Goal: Task Accomplishment & Management: Complete application form

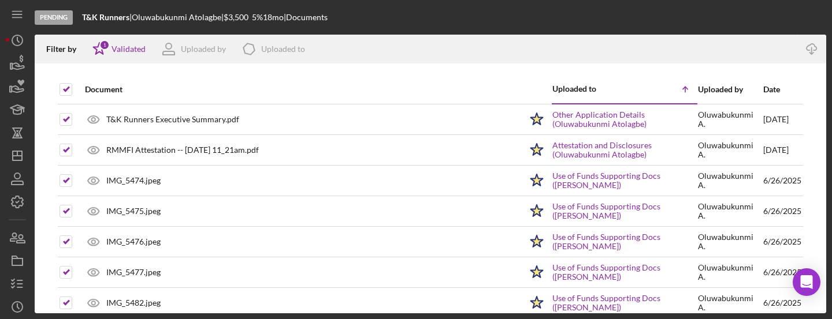
scroll to position [75, 0]
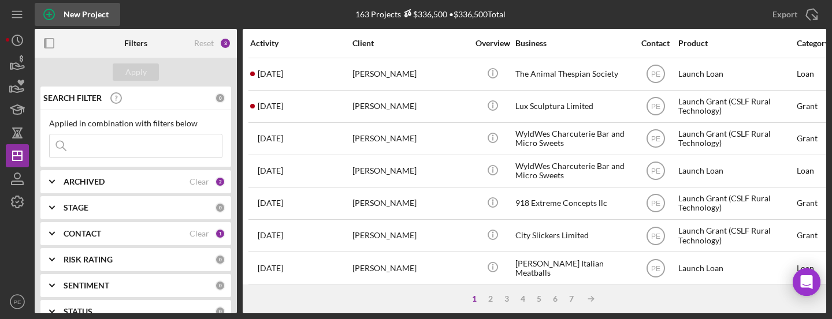
click at [53, 17] on circle "button" at bounding box center [49, 14] width 10 height 10
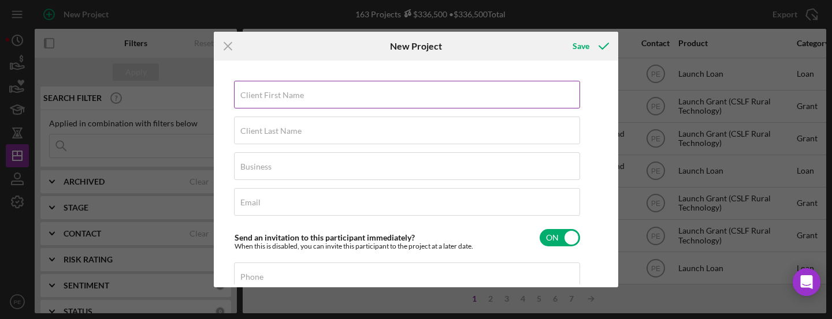
click at [268, 98] on label "Client First Name" at bounding box center [272, 95] width 64 height 9
click at [268, 98] on input "Client First Name" at bounding box center [407, 95] width 346 height 28
click at [287, 97] on input "Client First Name" at bounding box center [407, 95] width 346 height 28
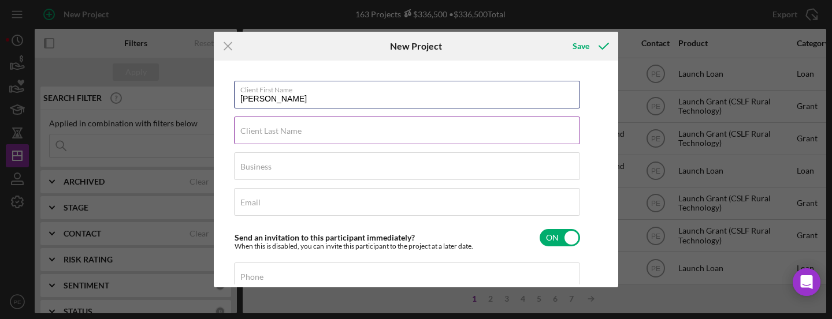
type input "[PERSON_NAME]"
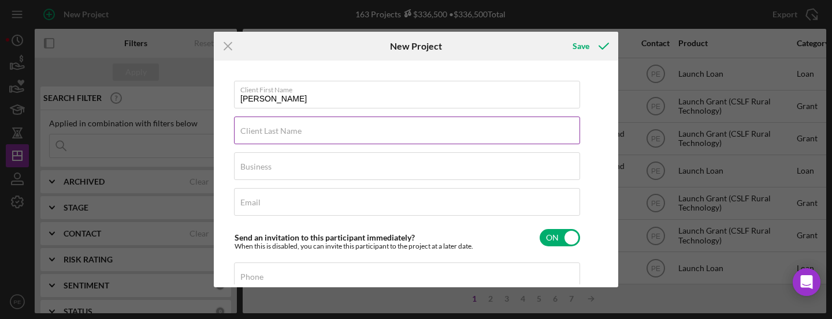
click at [273, 132] on label "Client Last Name" at bounding box center [270, 130] width 61 height 9
click at [273, 132] on input "Client Last Name" at bounding box center [407, 131] width 346 height 28
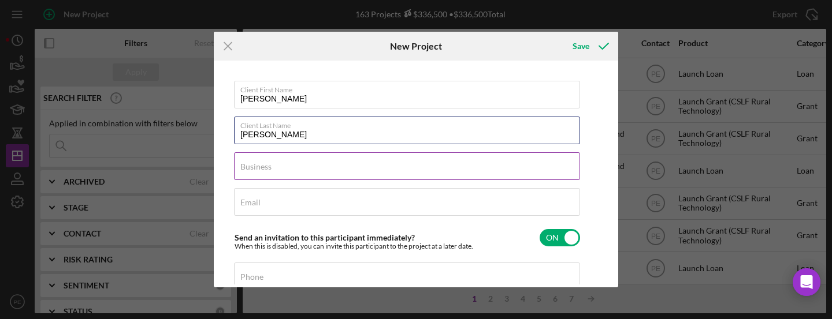
type input "[PERSON_NAME]"
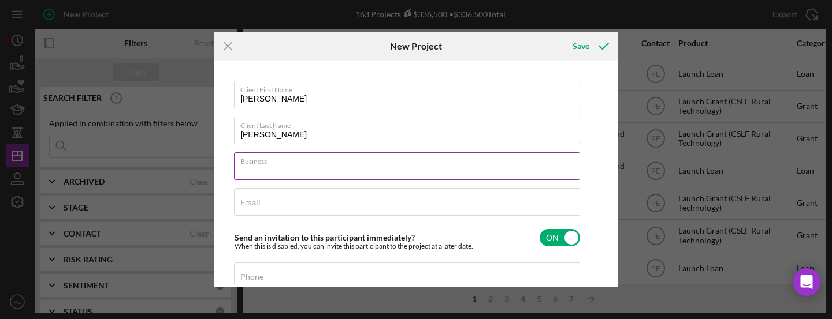
click at [273, 165] on div "Business Required" at bounding box center [407, 166] width 347 height 29
type input "Wags to Wishes"
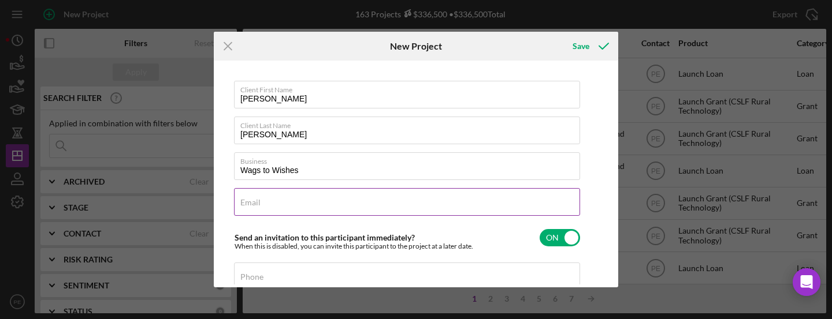
click at [279, 198] on div "Email Required" at bounding box center [407, 202] width 347 height 29
click at [275, 207] on input "Email" at bounding box center [407, 202] width 346 height 28
paste input "stacie.sdd@gmail.com"
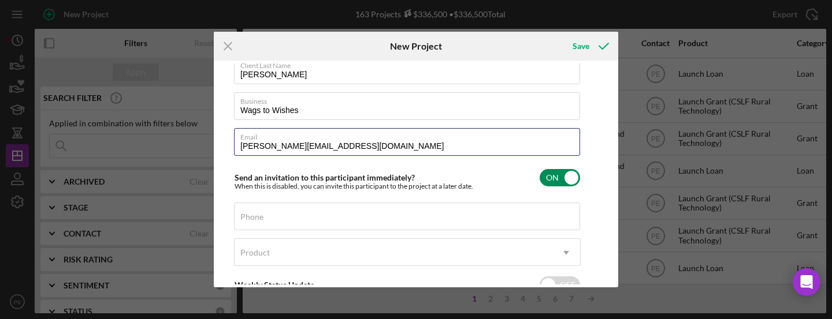
scroll to position [87, 0]
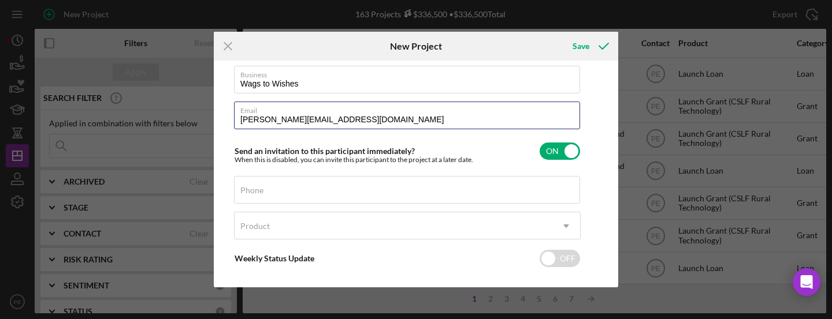
type input "stacie.sdd@gmail.com"
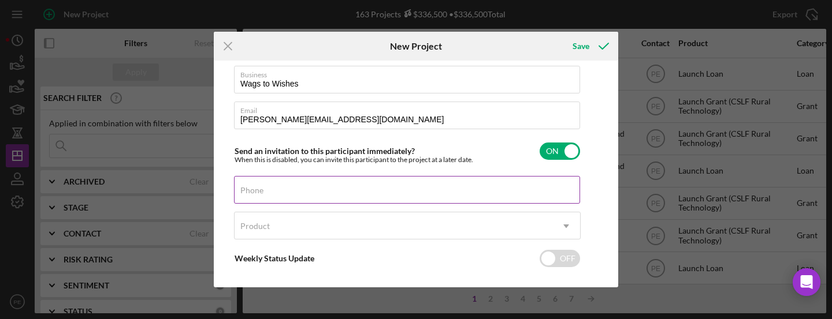
click at [285, 188] on div "Phone" at bounding box center [407, 190] width 347 height 29
click at [472, 194] on input "Phone" at bounding box center [407, 190] width 346 height 28
paste input "(719) 588-4141"
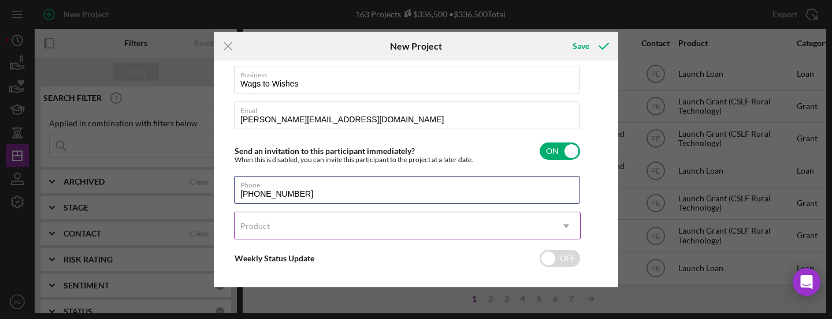
type input "(719) 588-4141"
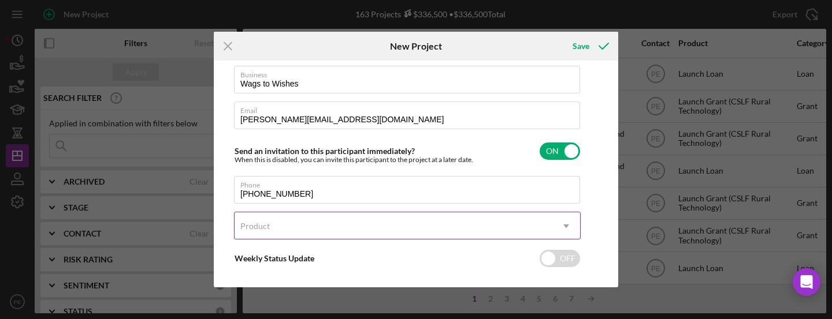
click at [383, 223] on div "Product" at bounding box center [393, 226] width 318 height 27
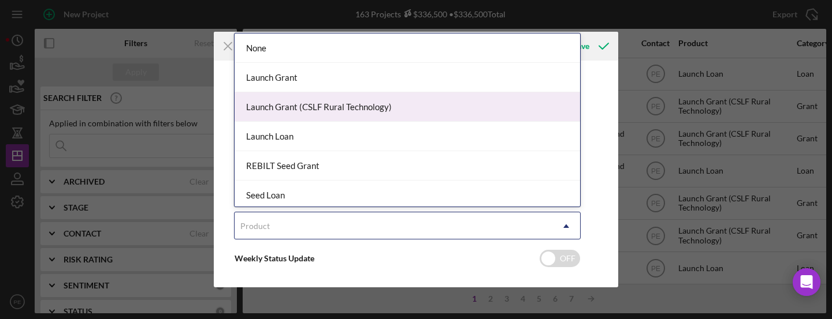
click at [356, 104] on div "Launch Grant (CSLF Rural Technology)" at bounding box center [406, 106] width 345 height 29
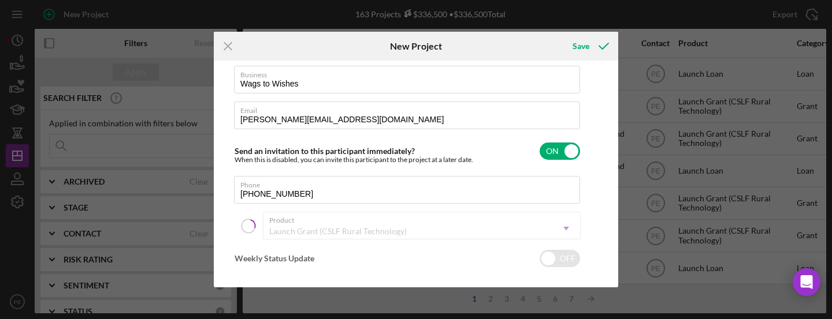
checkbox input "true"
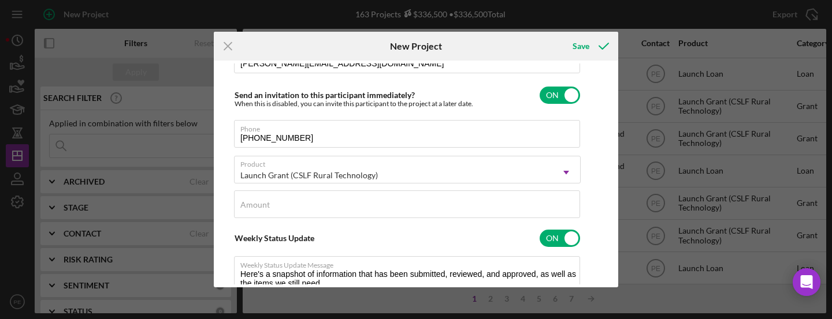
scroll to position [167, 0]
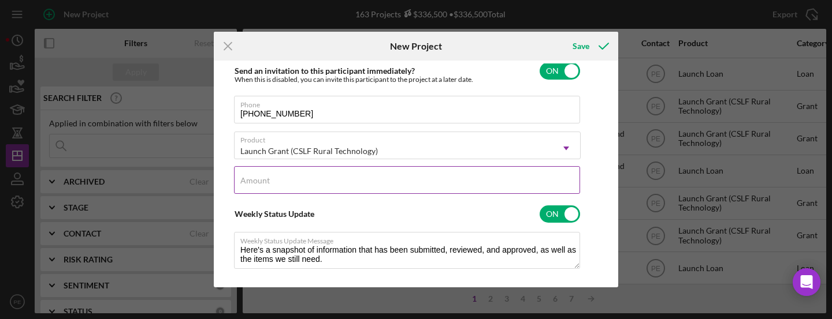
click at [405, 181] on input "Amount" at bounding box center [407, 180] width 346 height 28
type input "$2,000"
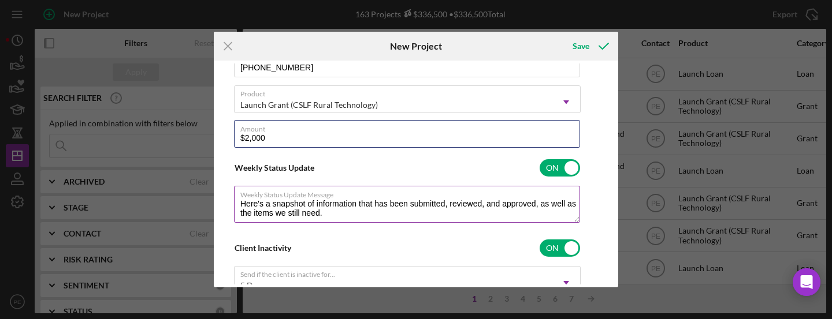
scroll to position [226, 0]
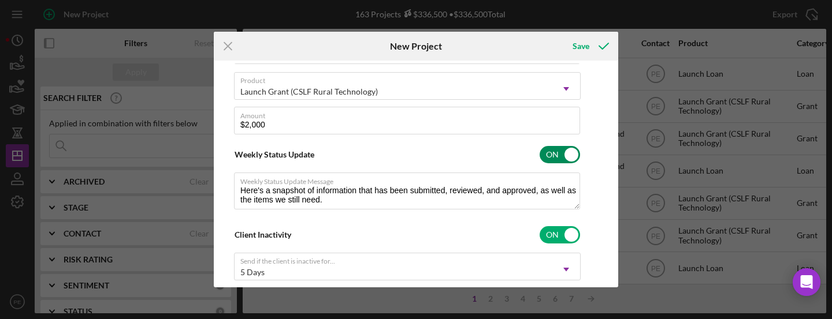
click at [571, 158] on input "checkbox" at bounding box center [559, 154] width 40 height 17
checkbox input "false"
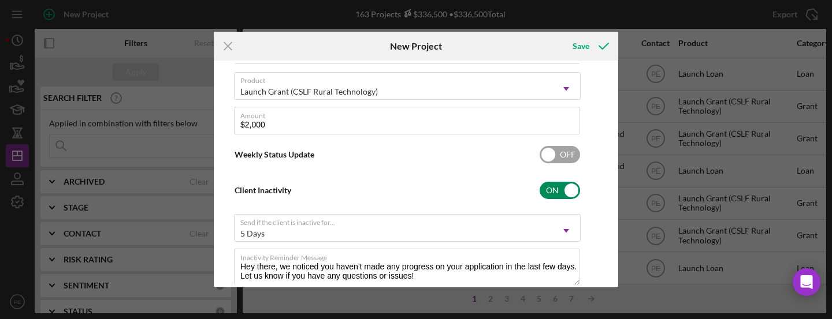
click at [567, 188] on input "checkbox" at bounding box center [559, 190] width 40 height 17
checkbox input "false"
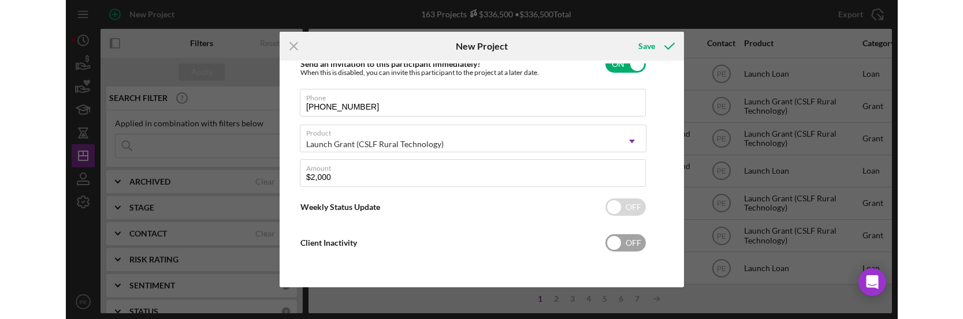
scroll to position [174, 0]
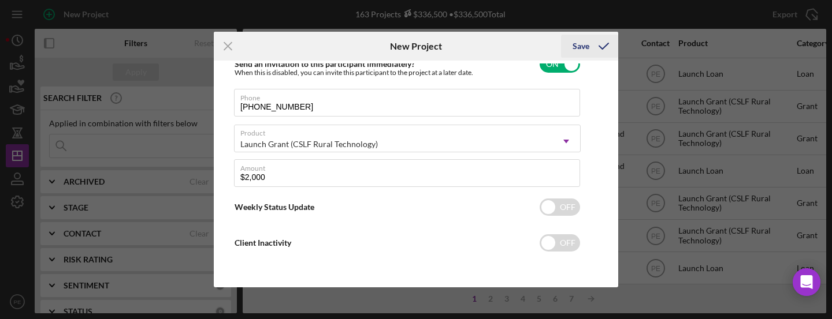
click at [589, 54] on icon "submit" at bounding box center [603, 46] width 29 height 29
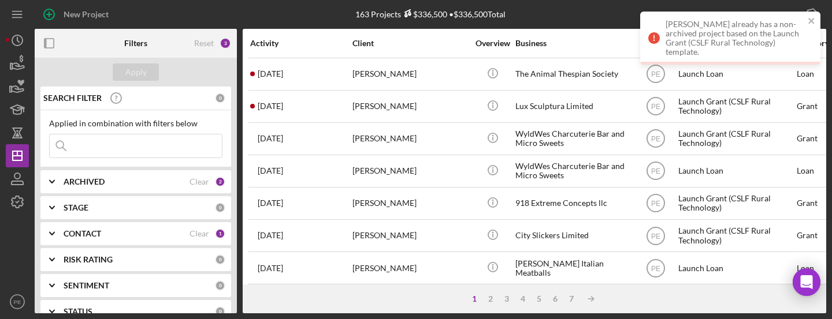
click at [131, 145] on input at bounding box center [136, 146] width 172 height 23
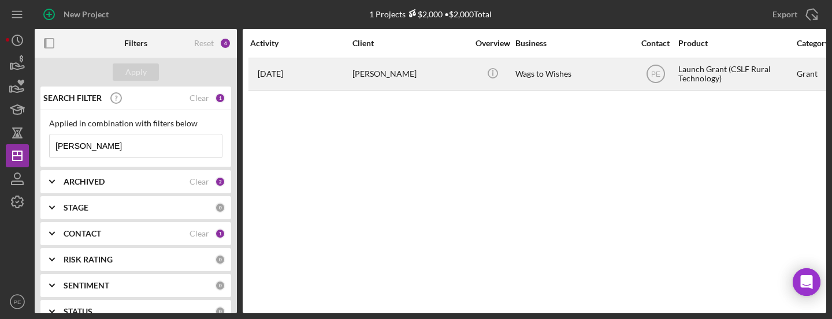
type input "stacie"
click at [315, 59] on div "2 months ago Stacie Saucedo" at bounding box center [300, 74] width 101 height 31
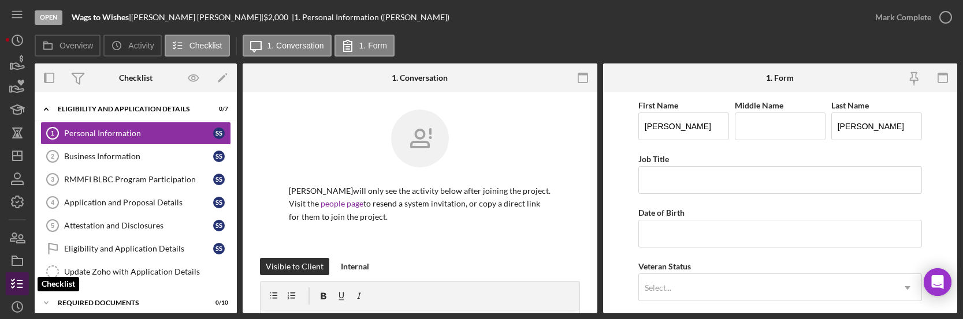
click at [20, 292] on icon "button" at bounding box center [17, 284] width 29 height 29
click at [46, 110] on icon "Icon/Expander" at bounding box center [46, 109] width 23 height 23
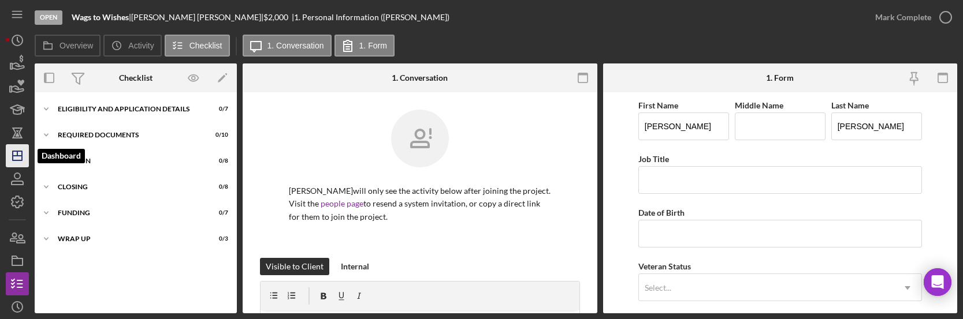
click at [22, 151] on polygon "button" at bounding box center [17, 155] width 9 height 9
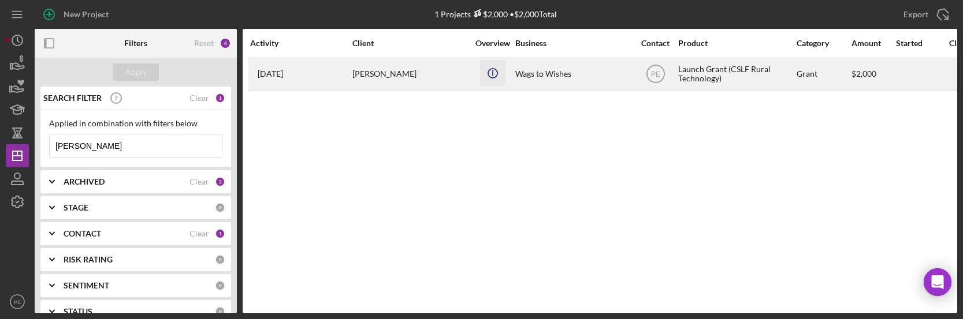
click at [493, 73] on line "button" at bounding box center [493, 73] width 0 height 3
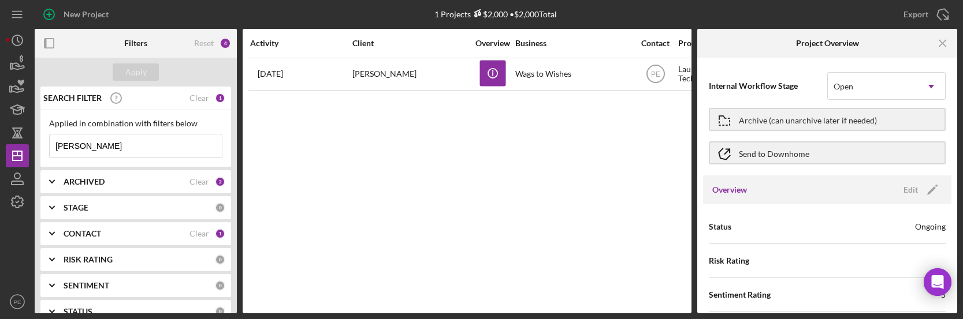
click at [608, 168] on div "Activity Client Overview Business Contact Product Category Amount Started Closi…" at bounding box center [467, 171] width 449 height 285
click at [831, 46] on line "button" at bounding box center [942, 43] width 6 height 6
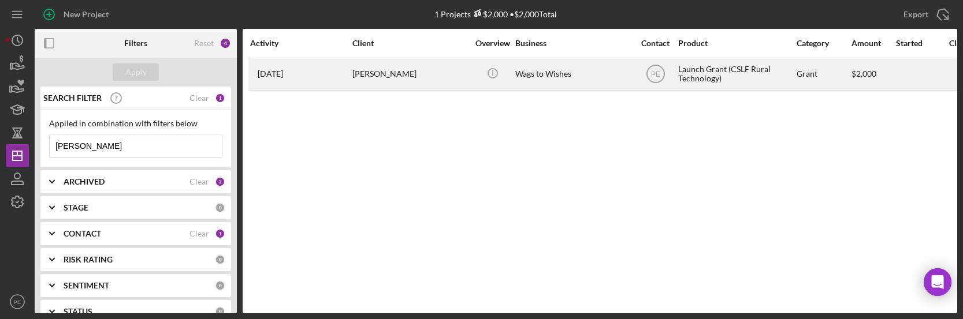
click at [295, 81] on div "2 months ago Stacie Saucedo" at bounding box center [300, 74] width 101 height 31
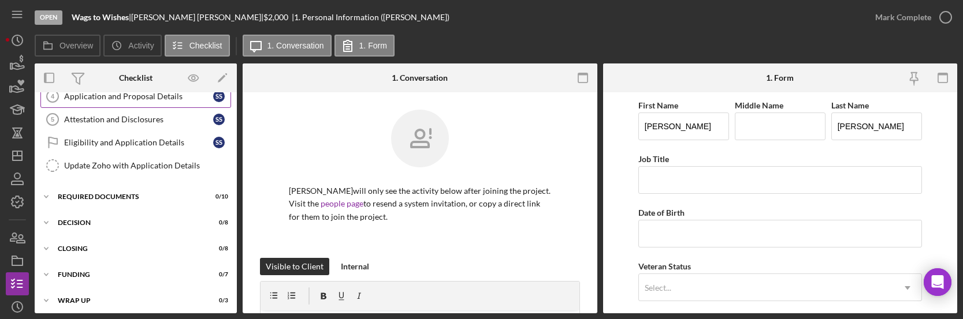
scroll to position [111, 0]
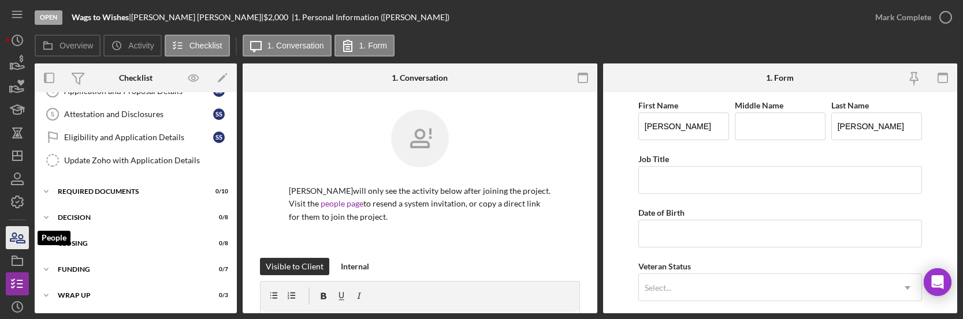
click at [24, 247] on icon "button" at bounding box center [17, 238] width 29 height 29
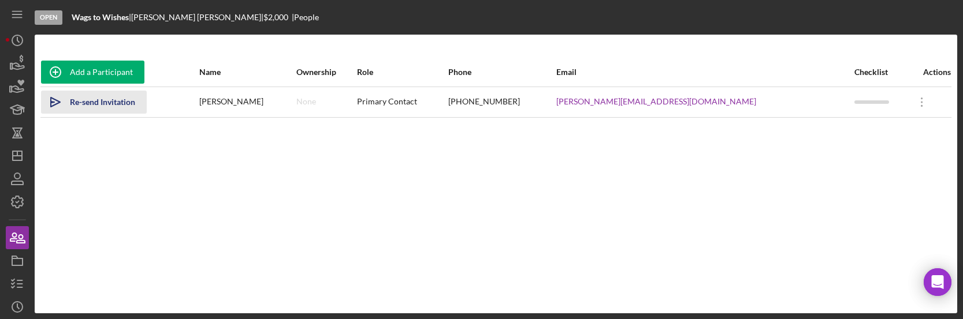
click at [52, 99] on icon "Icon/icon-invite-send" at bounding box center [55, 102] width 29 height 29
